Goal: Ask a question: Seek information or help from site administrators or community

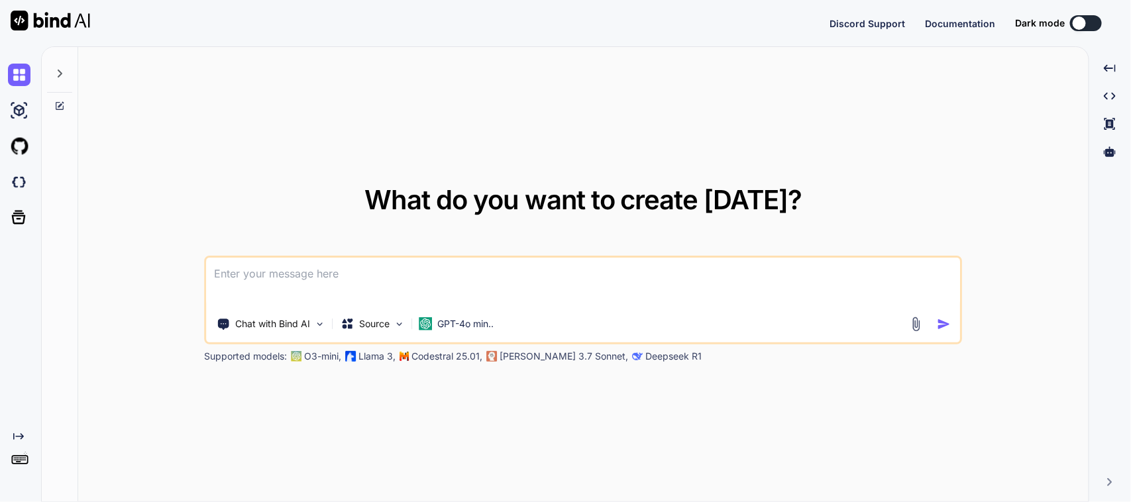
type textarea "x"
click at [279, 272] on textarea at bounding box center [583, 282] width 753 height 49
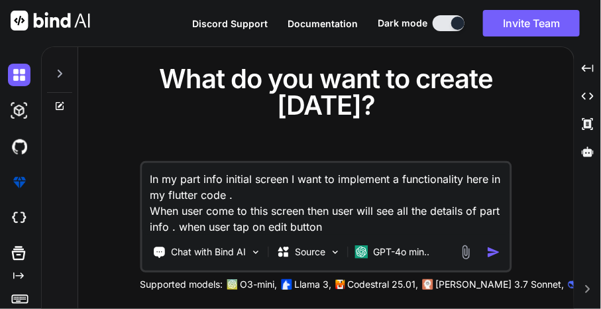
click at [358, 227] on textarea "In my part info initial screen I want to implement a functionality here in my f…" at bounding box center [326, 199] width 368 height 72
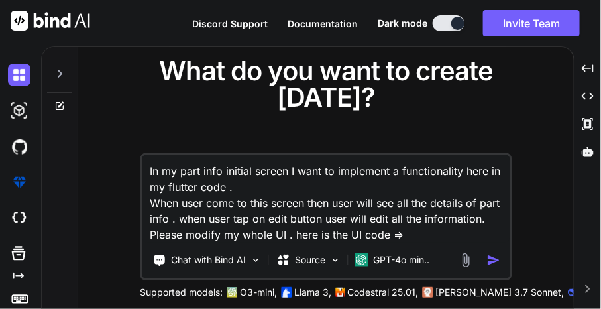
paste textarea "/* * Created By - Chetu Team * Description - This class is handling the Notific…"
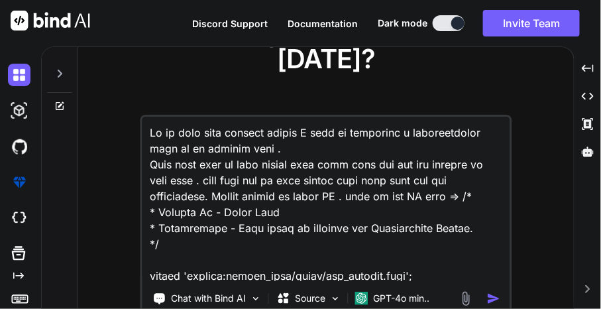
drag, startPoint x: 282, startPoint y: 236, endPoint x: 468, endPoint y: 197, distance: 189.5
click at [468, 197] on textarea at bounding box center [326, 199] width 368 height 164
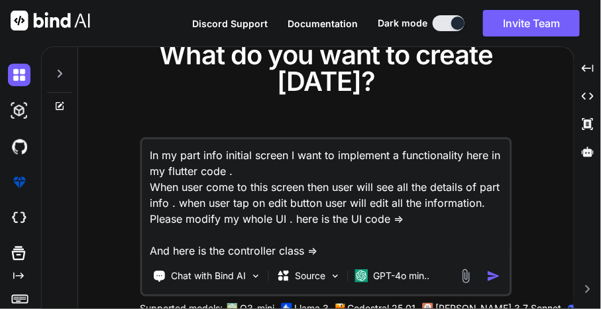
paste textarea "/* * Created By - Chetu Team * Description - This class is handling the Notific…"
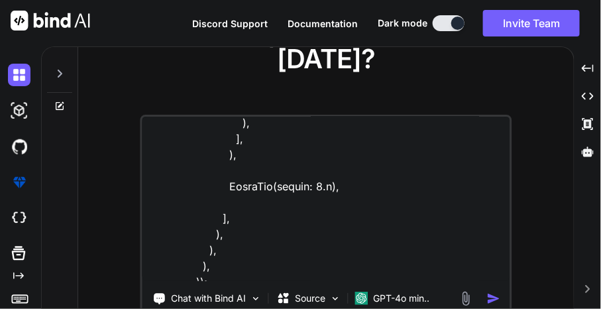
scroll to position [10742, 0]
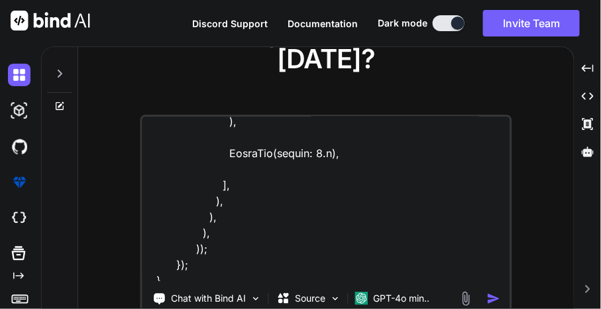
click at [355, 274] on textarea at bounding box center [326, 199] width 368 height 164
paste textarea "import 'package:sciton_scms/const/app_imports.dart'; class PartInfoInitialAssmt…"
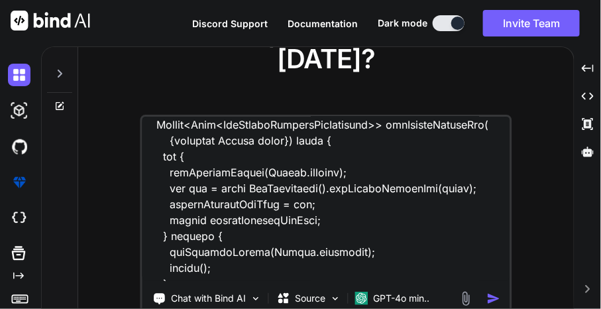
type textarea "In my part info initial screen I want to implement a functionality here in my f…"
click at [491, 297] on img "button" at bounding box center [493, 298] width 14 height 14
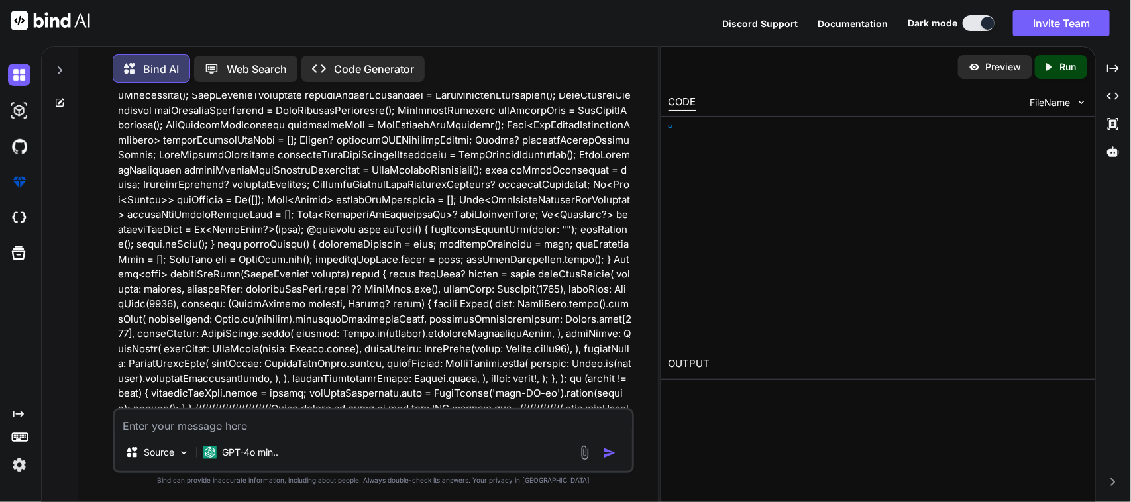
scroll to position [2422, 0]
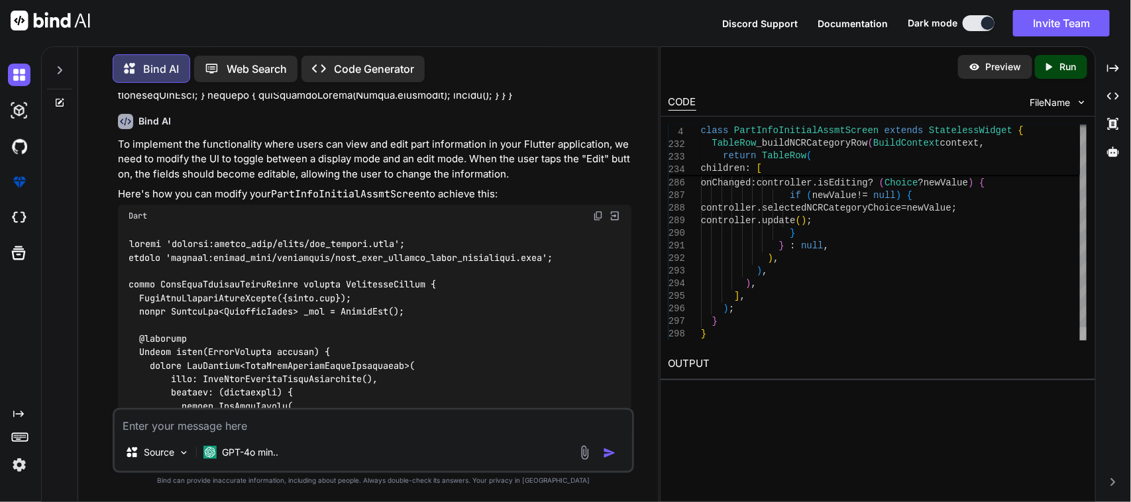
click at [1080, 340] on div at bounding box center [1083, 333] width 7 height 13
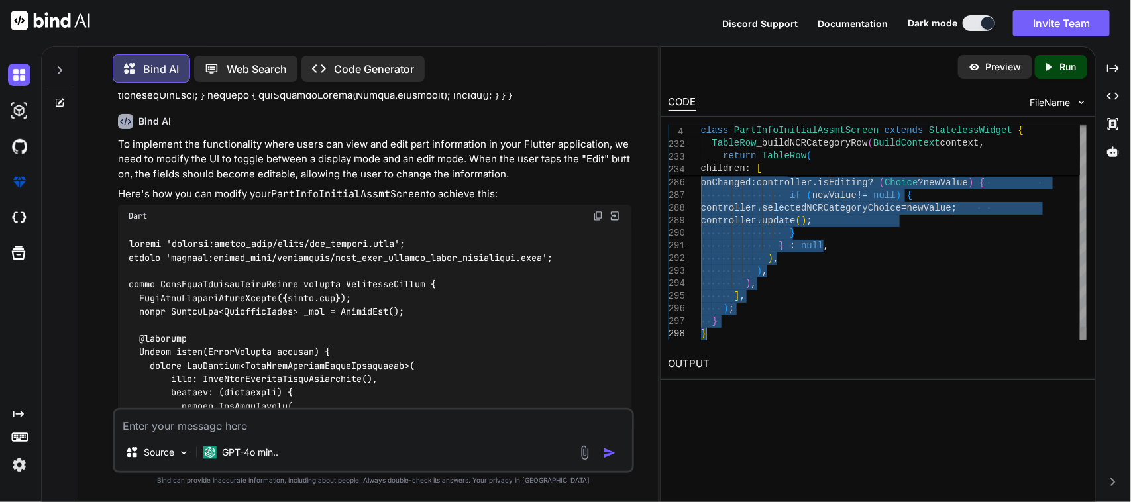
type textarea "import 'package:sciton_scms/const/app_imports.dart'; import 'package:sciton_scm…"
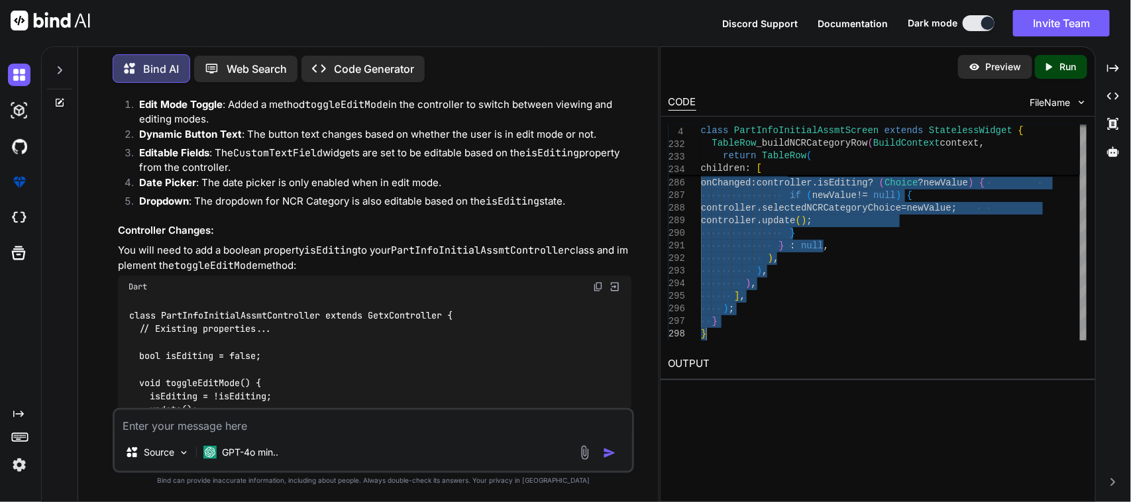
scroll to position [6752, 0]
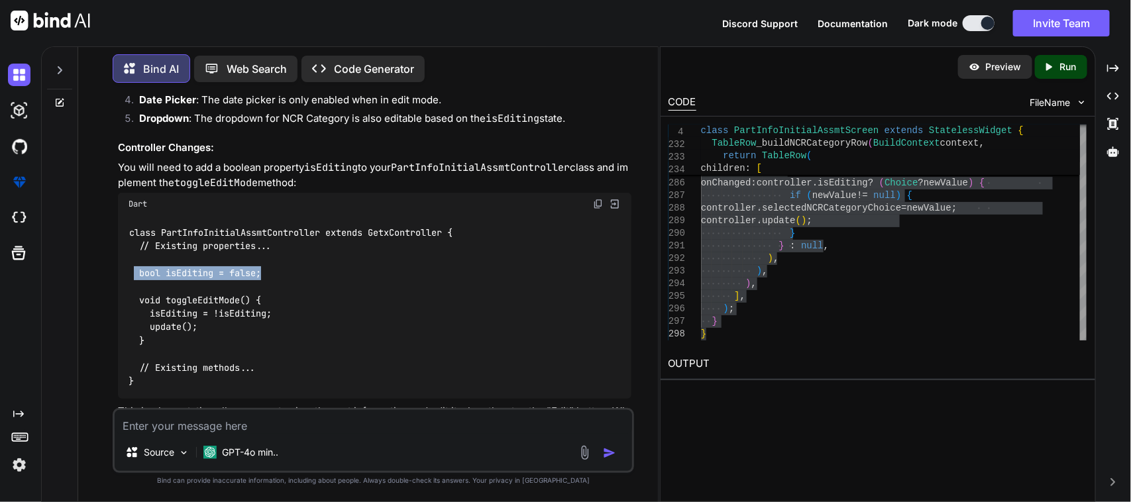
drag, startPoint x: 136, startPoint y: 225, endPoint x: 272, endPoint y: 229, distance: 135.8
click at [272, 229] on div "class PartInfoInitialAssmtController extends GetxController { // Existing prope…" at bounding box center [375, 306] width 514 height 183
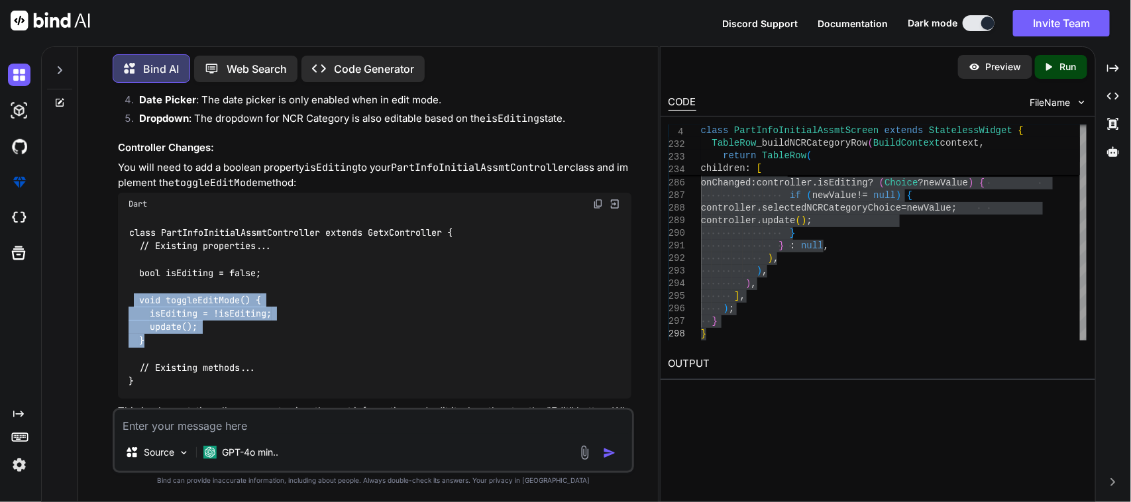
drag, startPoint x: 134, startPoint y: 254, endPoint x: 156, endPoint y: 295, distance: 46.5
click at [156, 295] on div "class PartInfoInitialAssmtController extends GetxController { // Existing prope…" at bounding box center [375, 306] width 514 height 183
copy code "void toggleEditMode() { isEditing = !isEditing; update(); }"
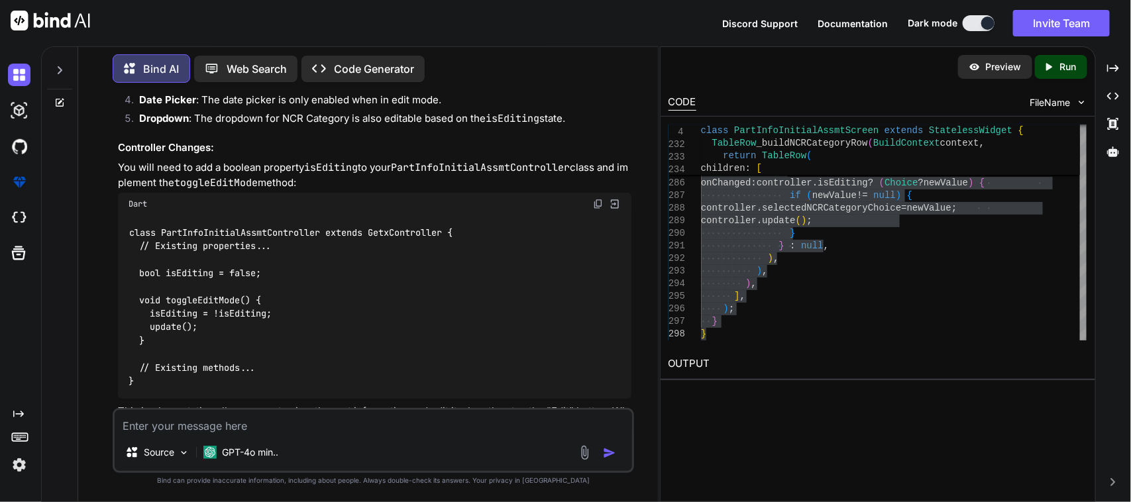
click at [331, 431] on textarea at bounding box center [374, 422] width 518 height 24
type textarea "I want to show item number like controller.itemnumber.toString in item custom t…"
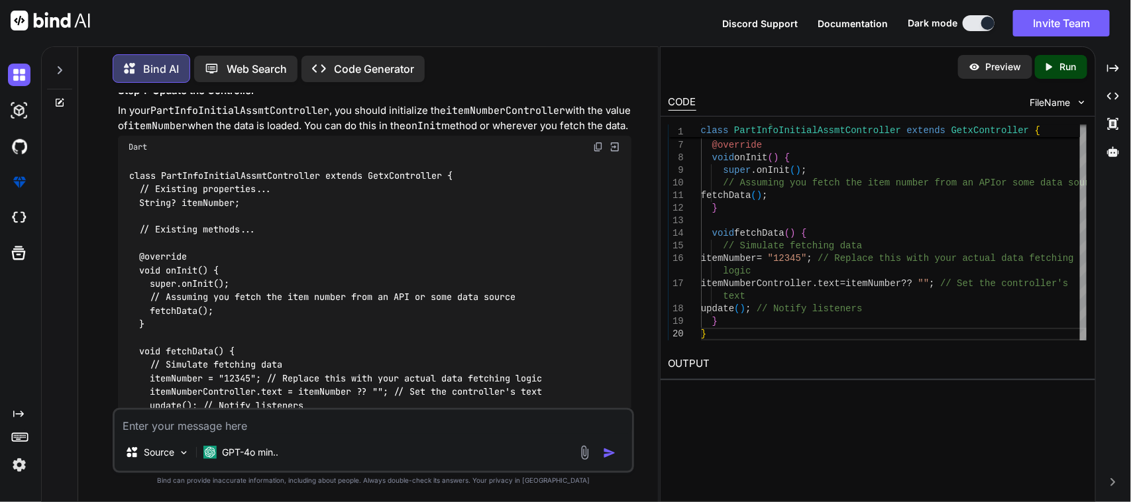
scroll to position [7377, 0]
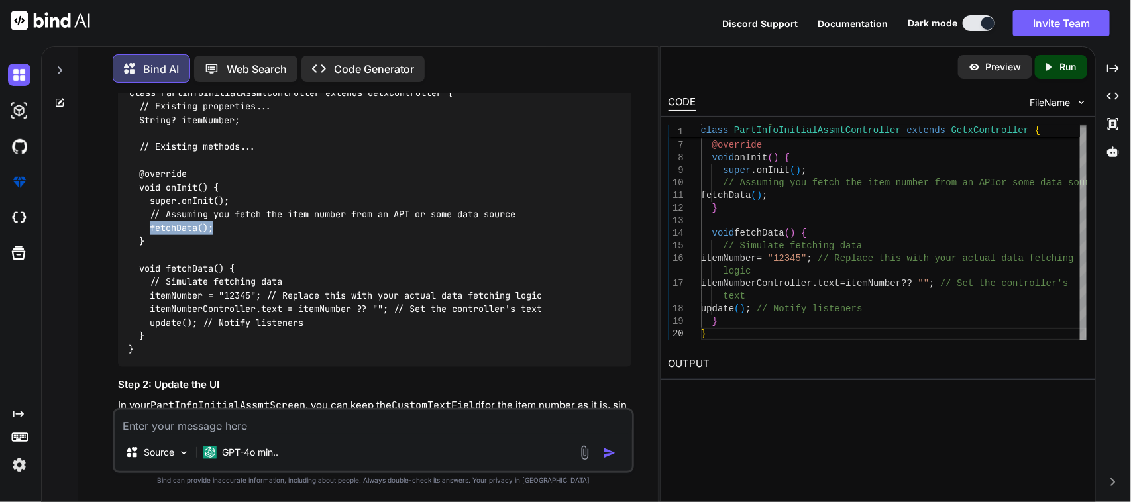
drag, startPoint x: 223, startPoint y: 195, endPoint x: 149, endPoint y: 197, distance: 73.6
click at [149, 197] on div "class PartInfoInitialAssmtController extends GetxController { // Existing prope…" at bounding box center [375, 221] width 514 height 291
copy code "fetchData();"
click at [240, 238] on div "class PartInfoInitialAssmtController extends GetxController { // Existing prope…" at bounding box center [375, 221] width 514 height 291
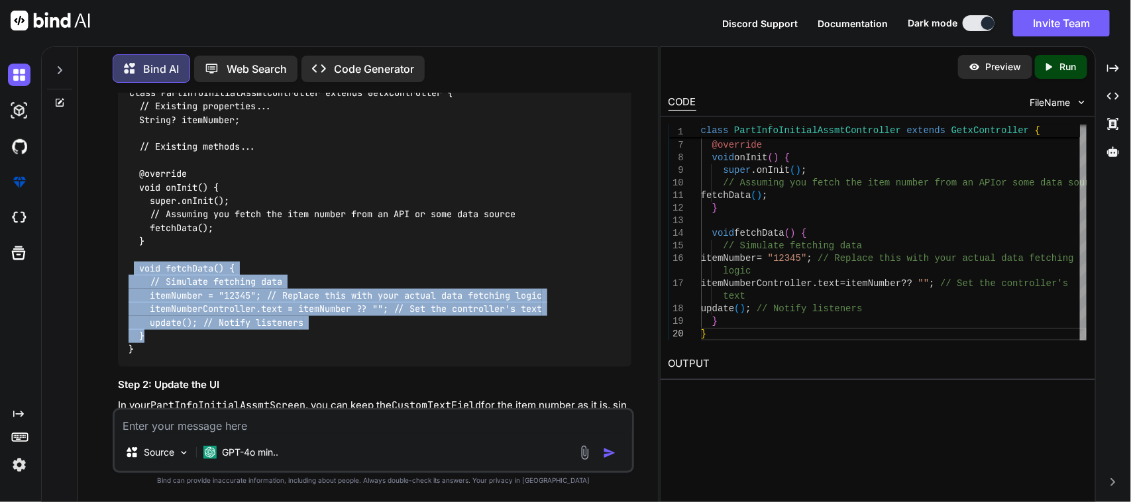
drag, startPoint x: 156, startPoint y: 305, endPoint x: 132, endPoint y: 242, distance: 67.1
click at [132, 242] on div "class PartInfoInitialAssmtController extends GetxController { // Existing prope…" at bounding box center [375, 221] width 514 height 291
copy code "void fetchData() { // Simulate fetching data itemNumber = "12345"; // Replace t…"
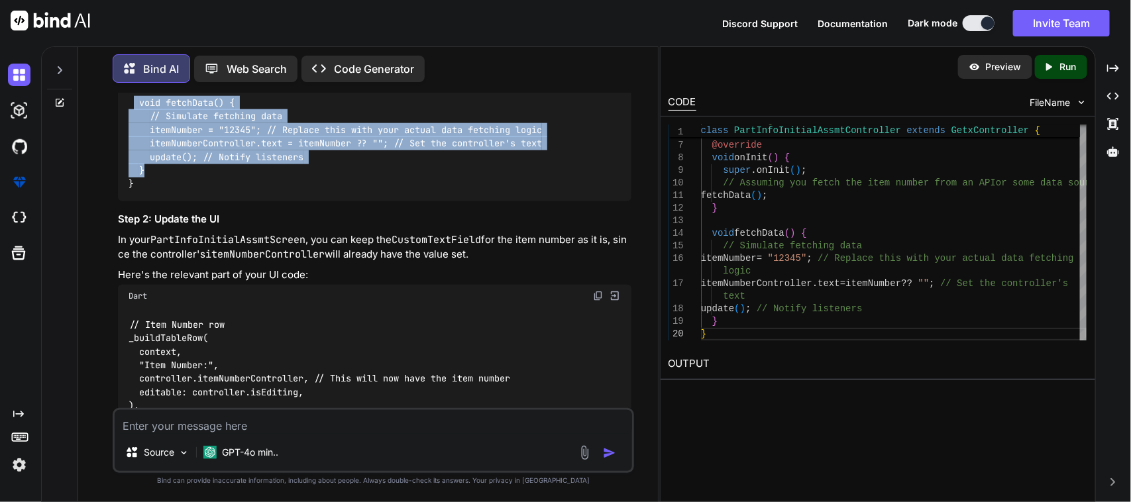
scroll to position [7625, 0]
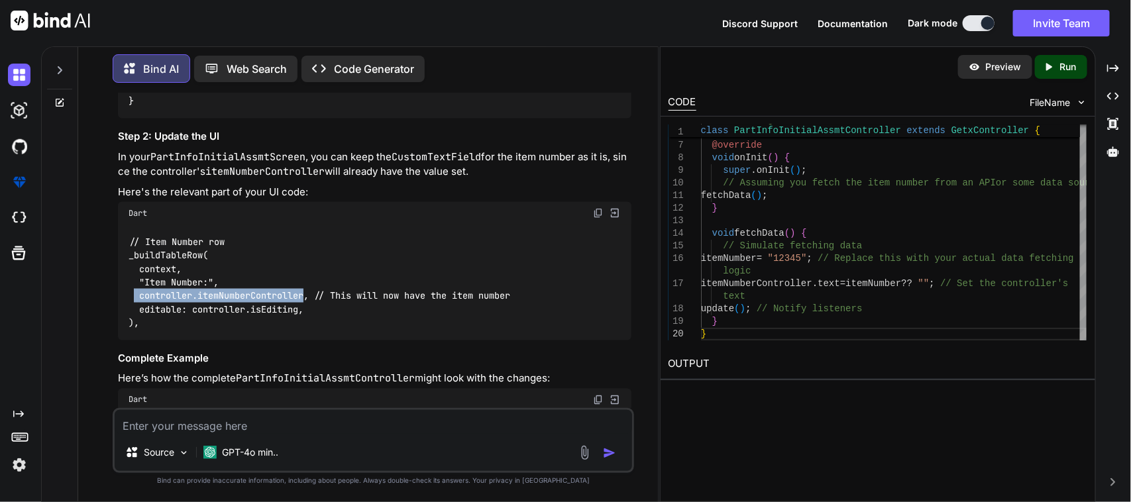
drag, startPoint x: 134, startPoint y: 267, endPoint x: 305, endPoint y: 260, distance: 171.0
click at [305, 260] on code "// Item Number row _buildTableRow( context, "Item Number:", controller.itemNumb…" at bounding box center [320, 282] width 382 height 95
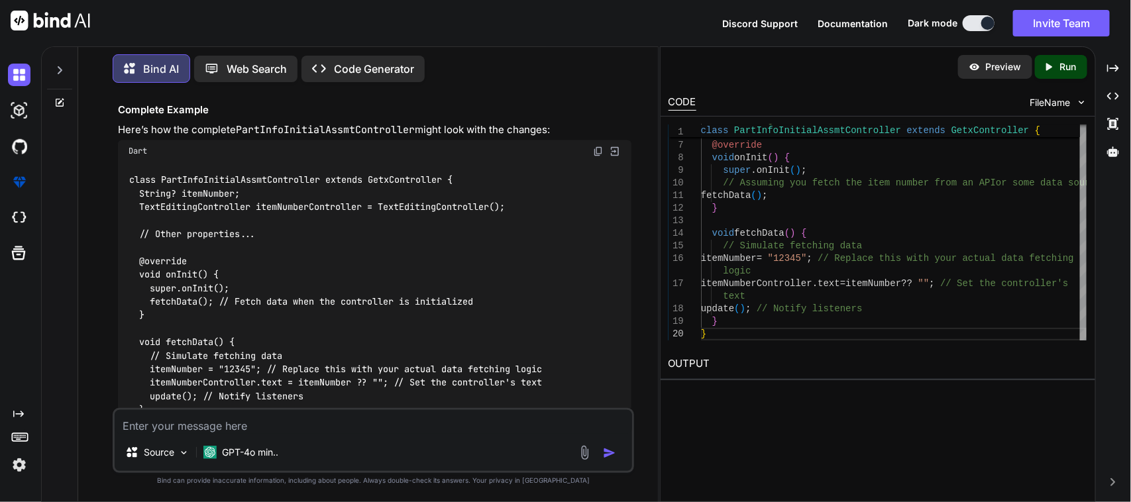
scroll to position [8013, 0]
